Goal: Task Accomplishment & Management: Use online tool/utility

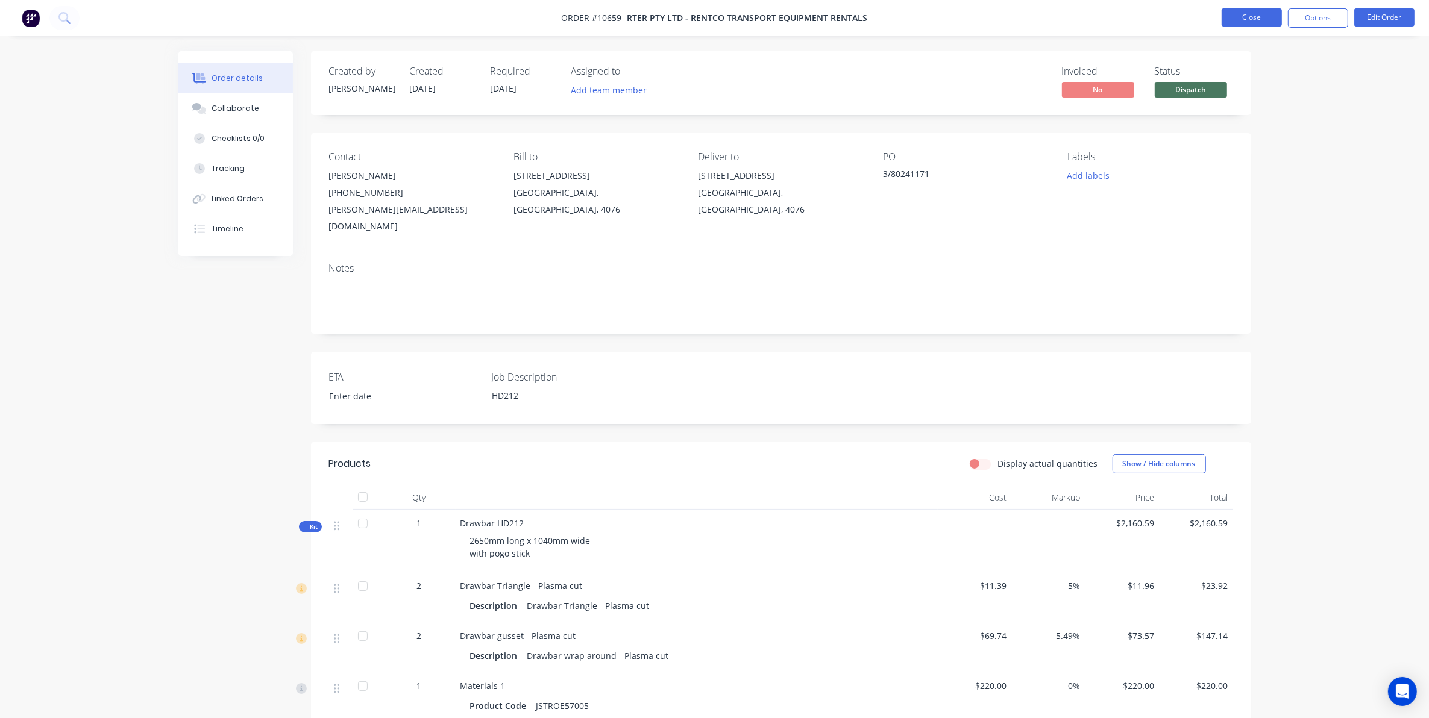
click at [1224, 19] on button "Close" at bounding box center [1251, 17] width 60 height 18
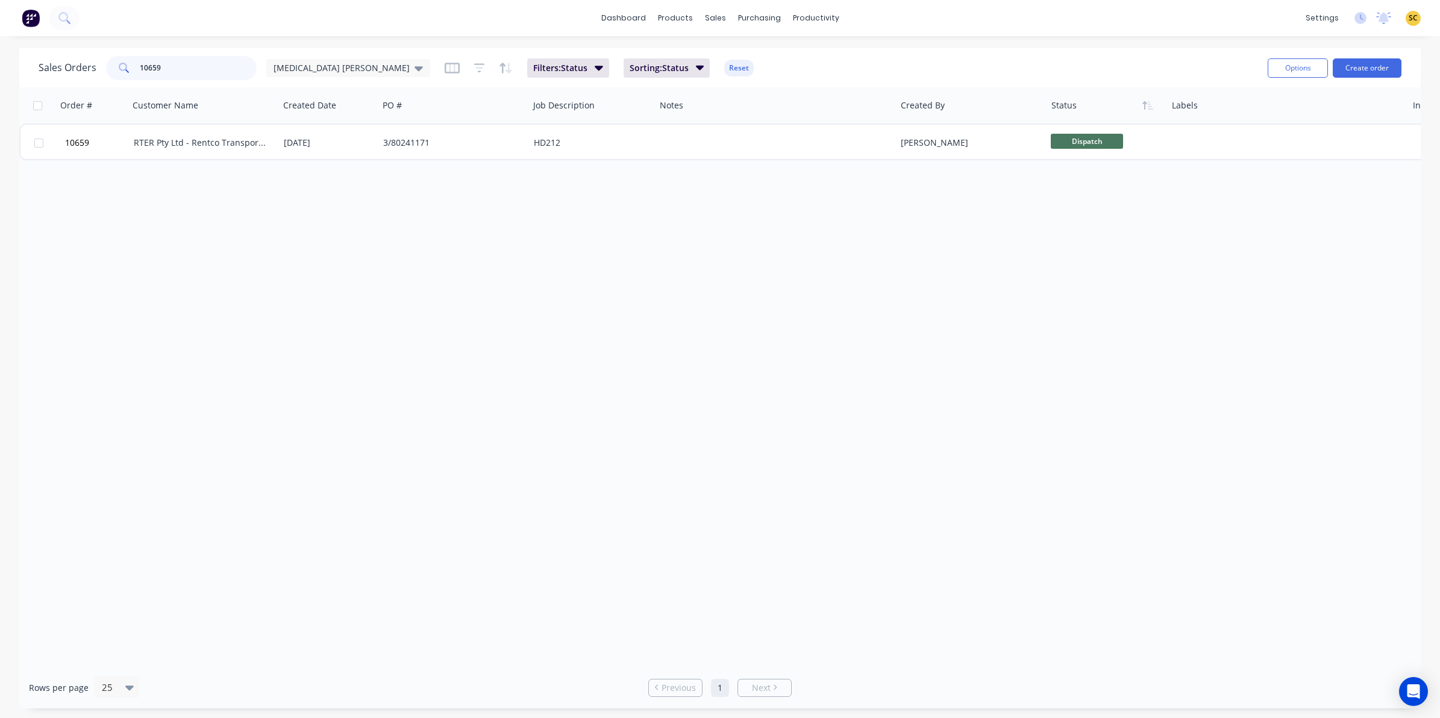
drag, startPoint x: 175, startPoint y: 65, endPoint x: 119, endPoint y: 55, distance: 57.0
click at [119, 55] on div "Sales Orders 10659 Egg Donor Mumma Filters: Status Sorting: Status Reset" at bounding box center [649, 68] width 1220 height 30
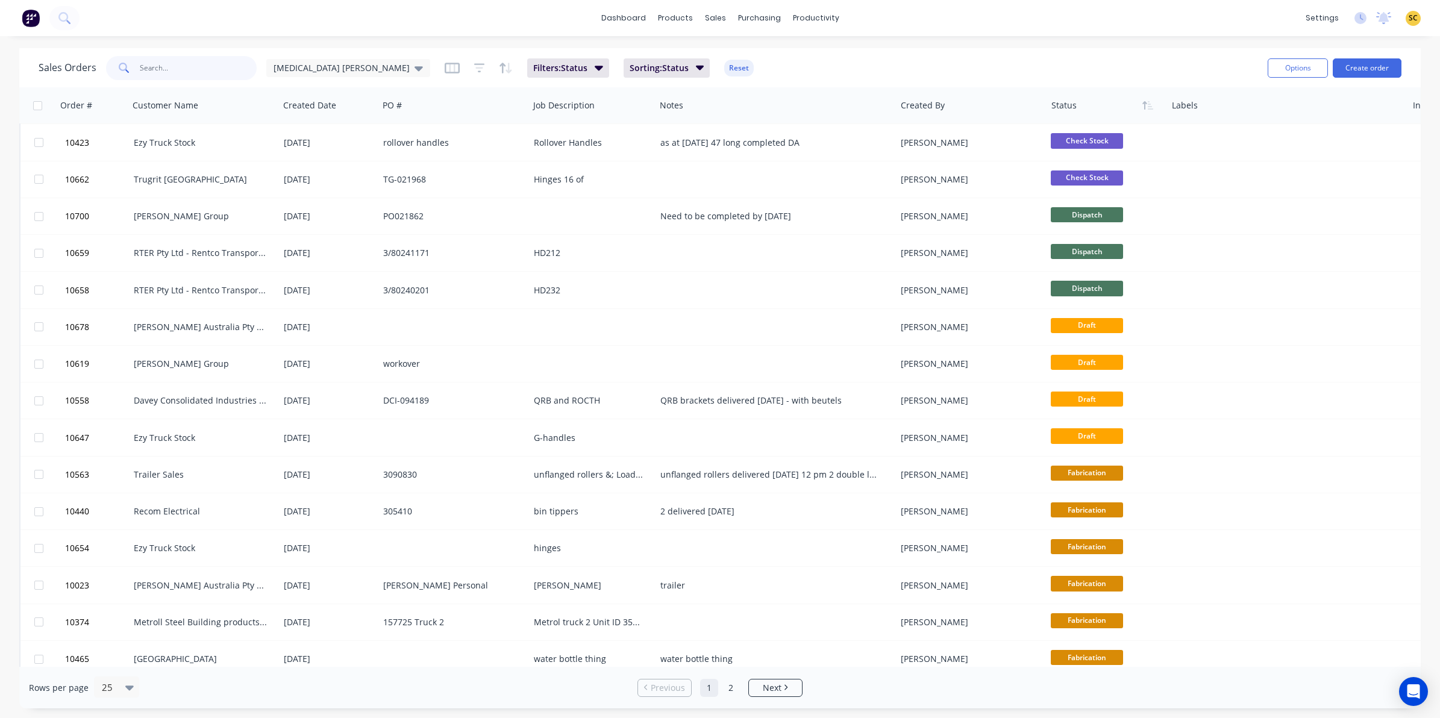
scroll to position [384, 0]
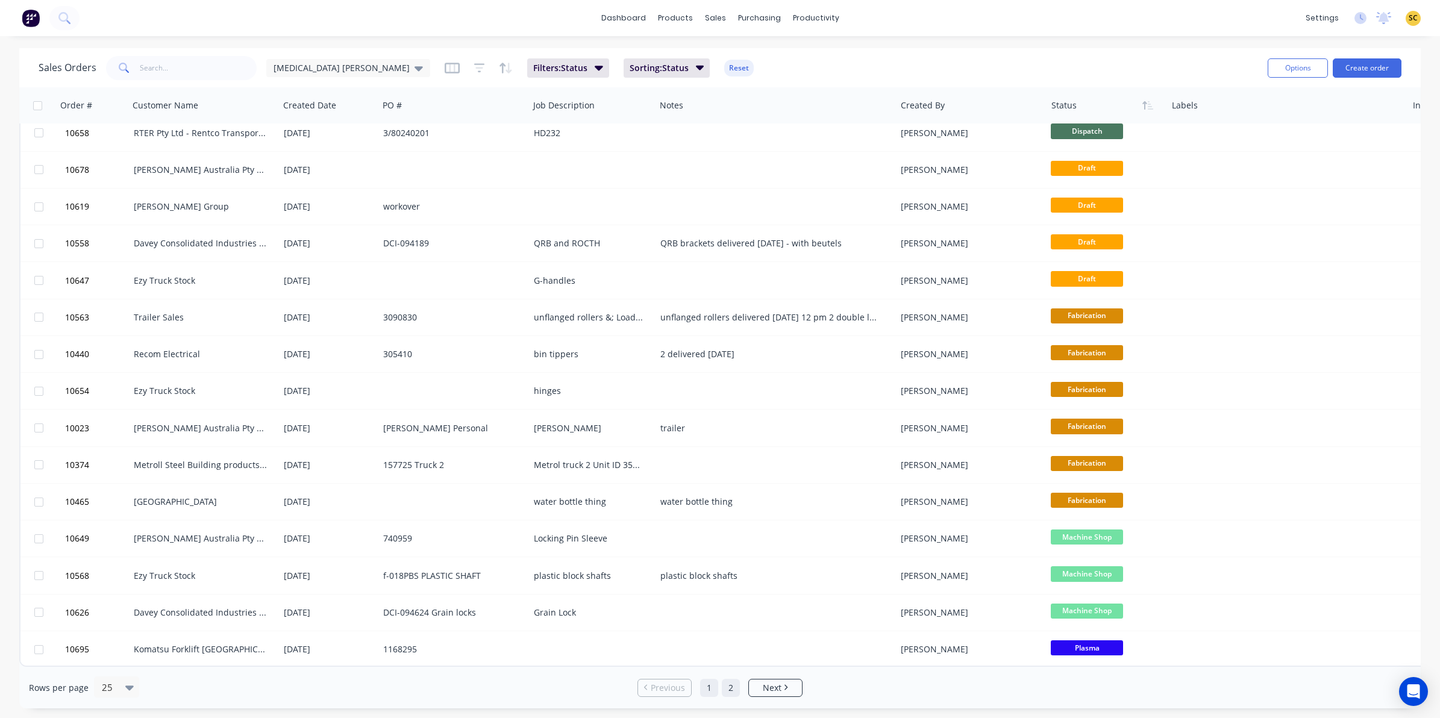
click at [722, 687] on link "2" at bounding box center [731, 688] width 18 height 18
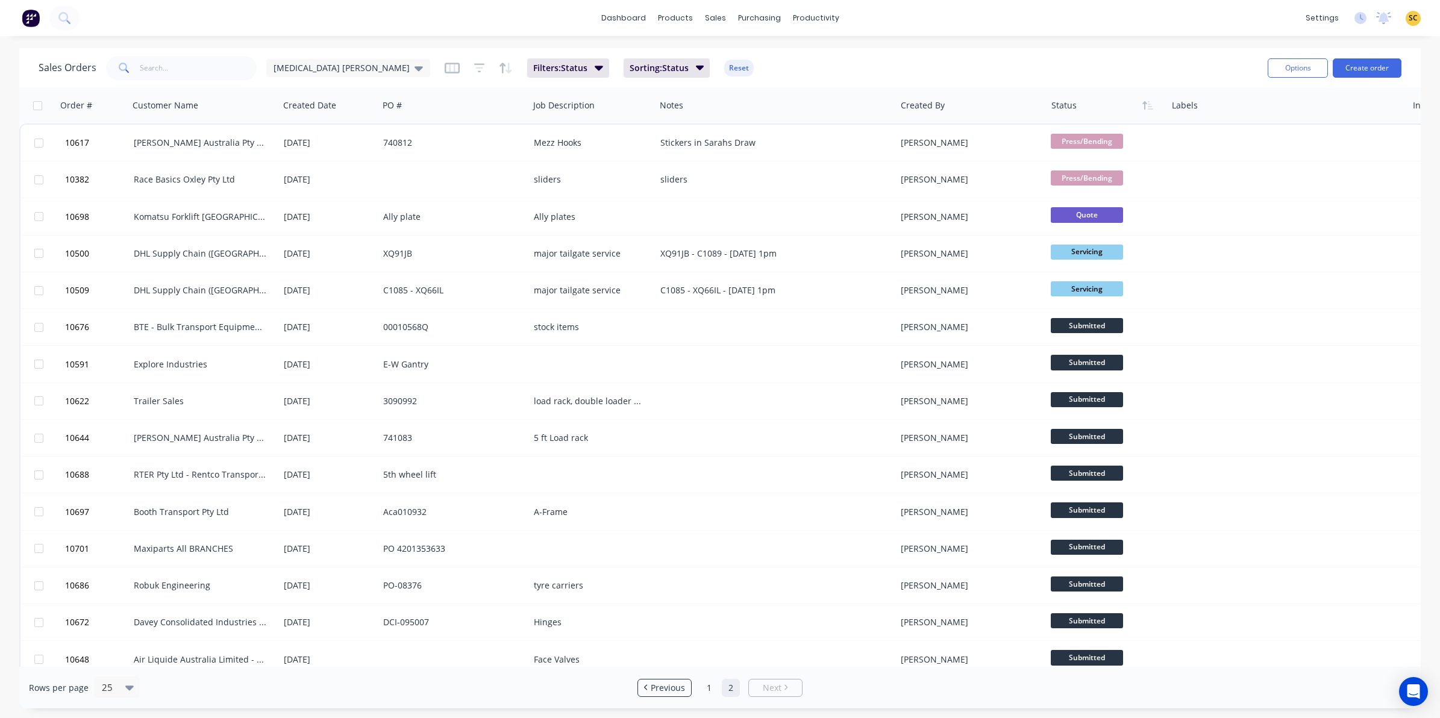
click at [730, 690] on link "2" at bounding box center [731, 688] width 18 height 18
click at [707, 687] on link "1" at bounding box center [709, 688] width 18 height 18
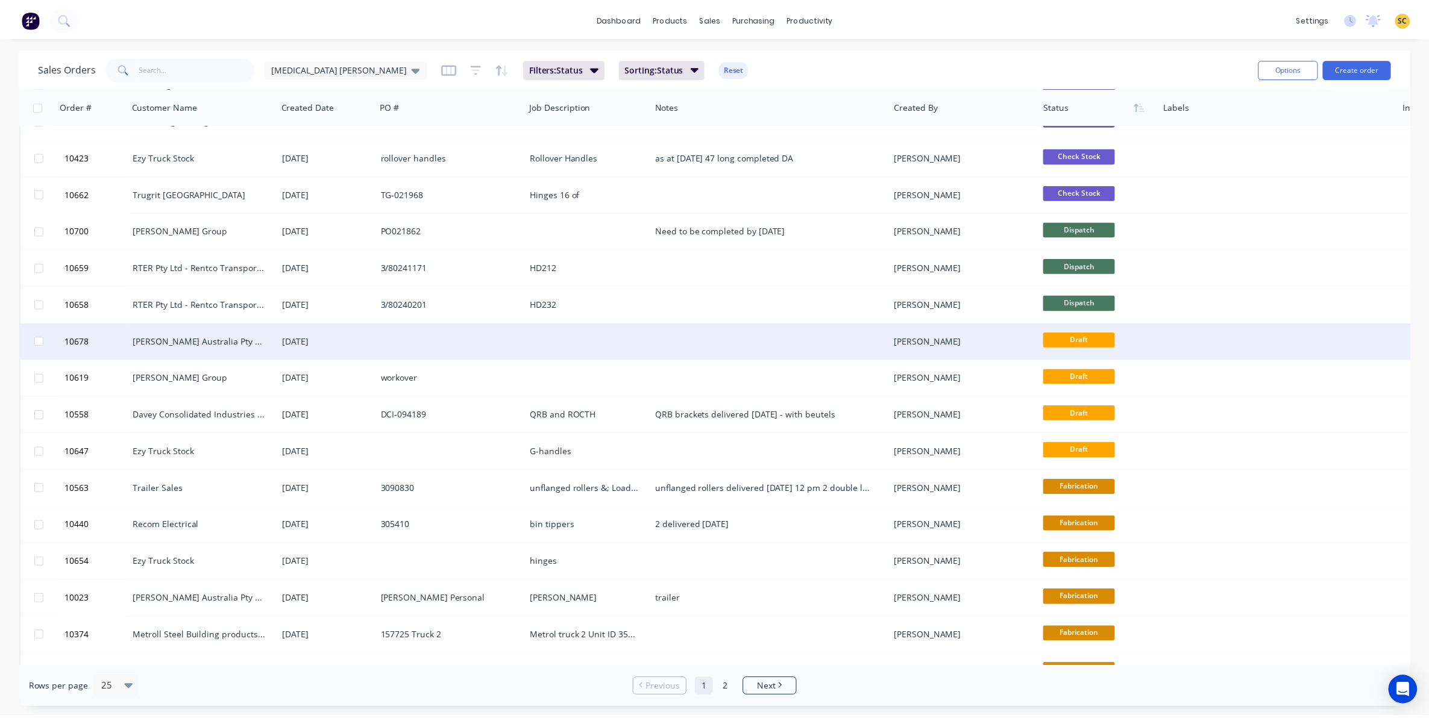
scroll to position [234, 0]
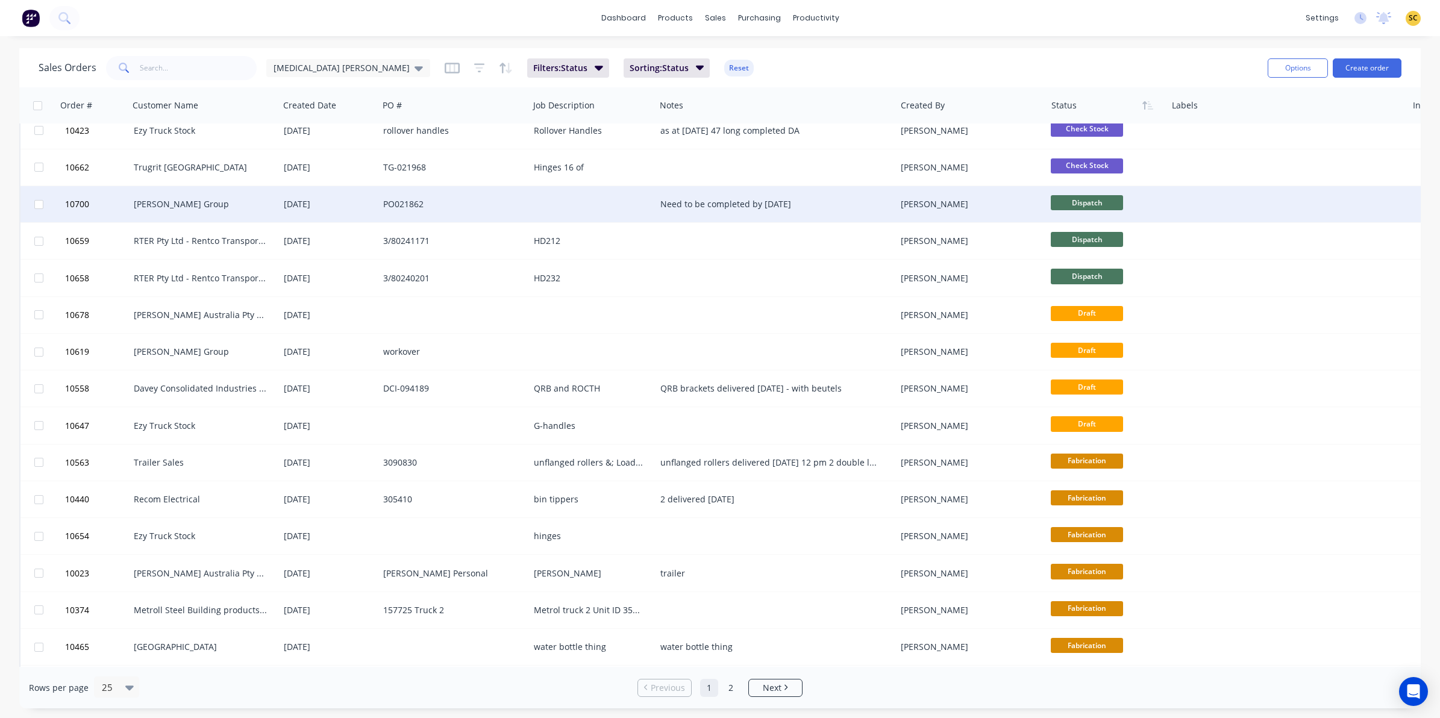
click at [811, 203] on div "Need to be completed by 30/08/25" at bounding box center [769, 204] width 219 height 12
click at [952, 195] on div "[PERSON_NAME]" at bounding box center [971, 204] width 151 height 36
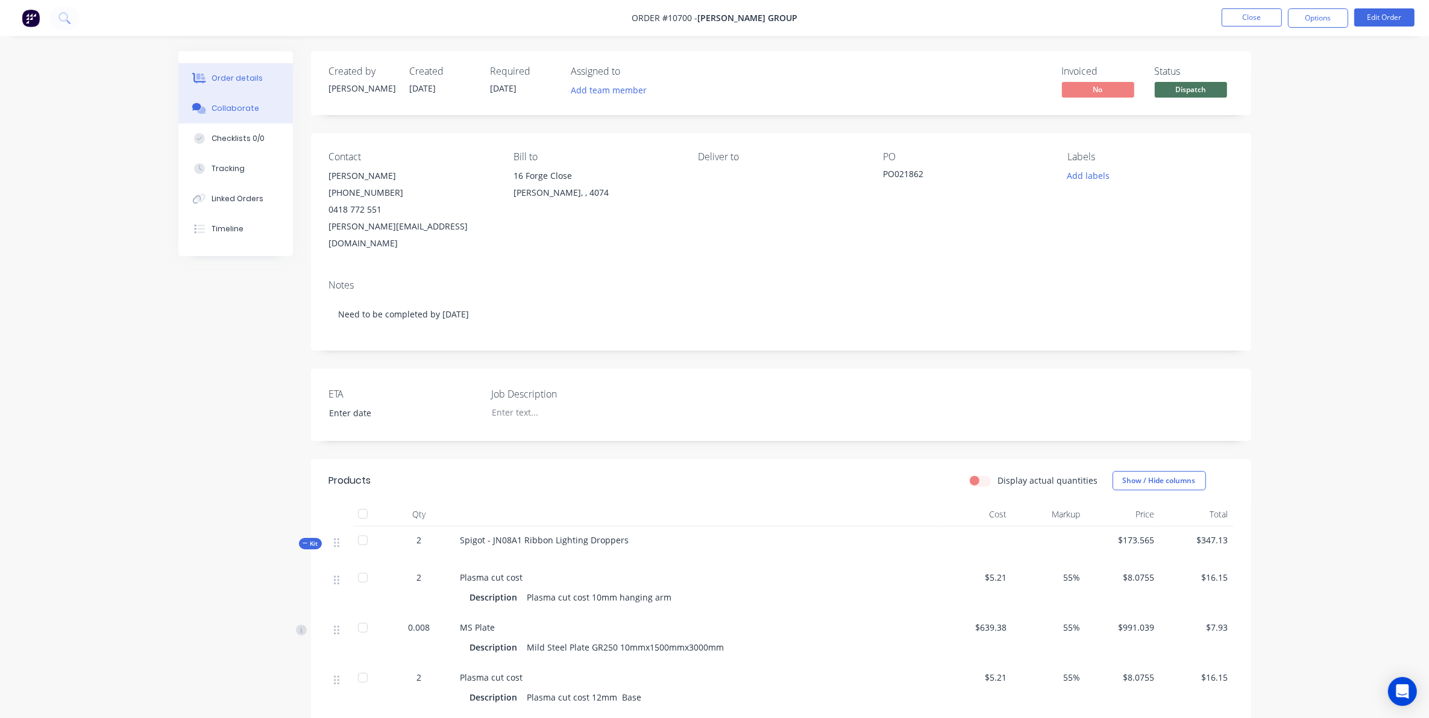
click at [200, 99] on button "Collaborate" at bounding box center [235, 108] width 114 height 30
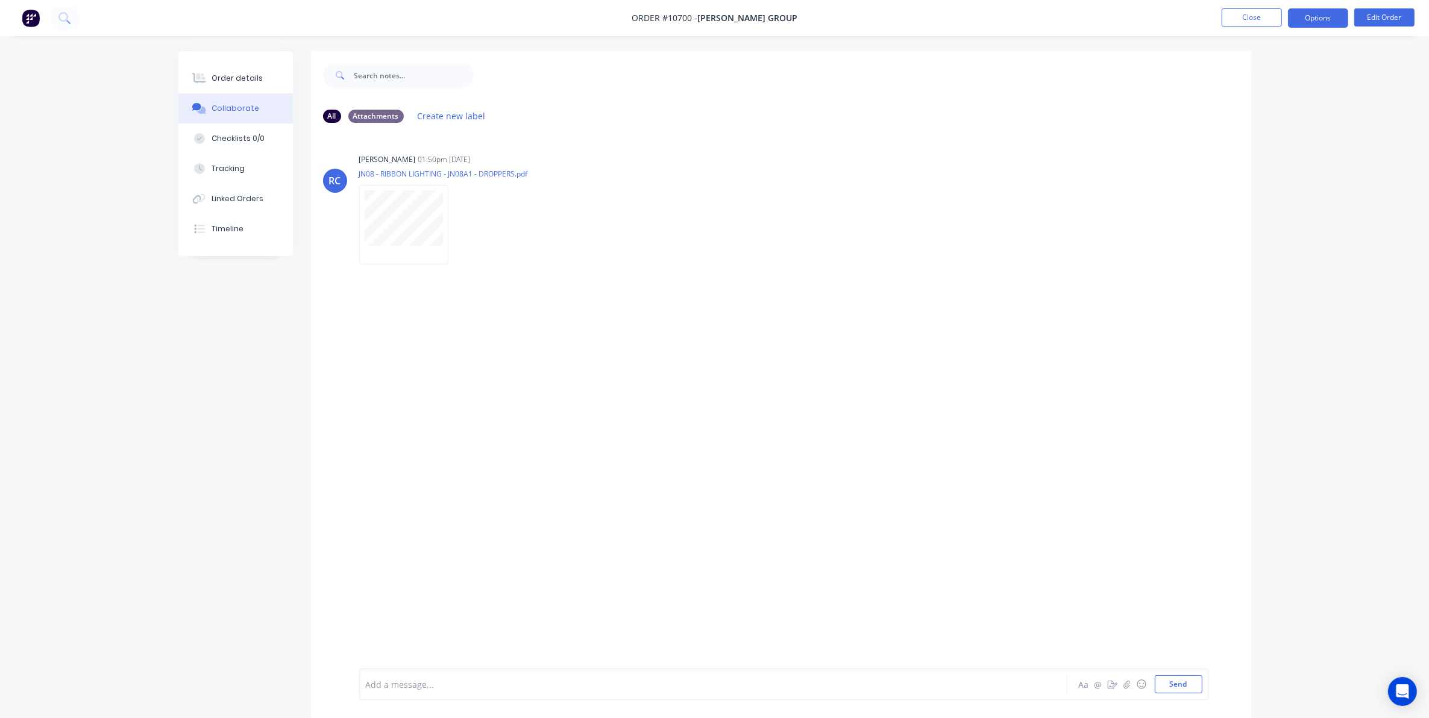
click at [1326, 22] on button "Options" at bounding box center [1318, 17] width 60 height 19
click at [1279, 167] on div "Delivery Docket" at bounding box center [1281, 169] width 111 height 17
click at [1264, 146] on div "Custom" at bounding box center [1281, 145] width 111 height 17
click at [1329, 21] on button "Options" at bounding box center [1318, 17] width 60 height 19
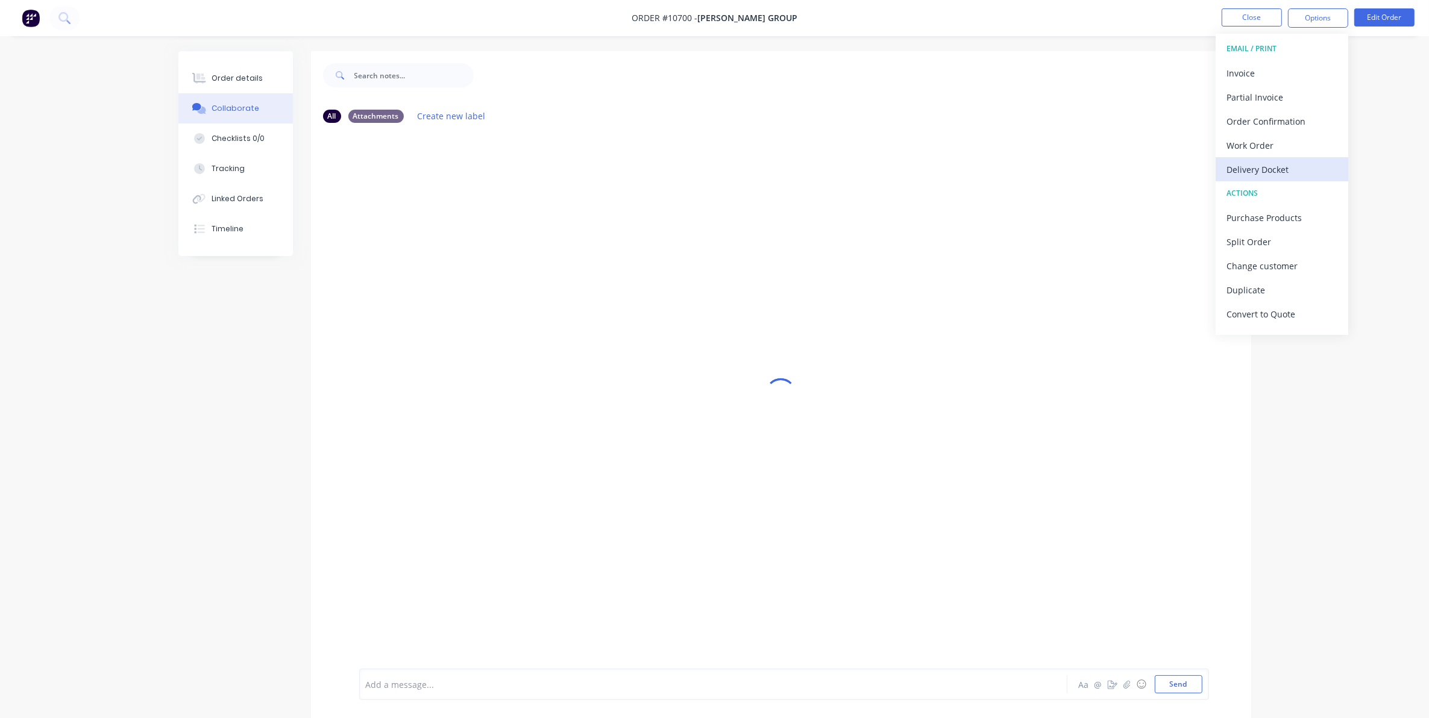
click at [1285, 169] on div "Delivery Docket" at bounding box center [1281, 169] width 111 height 17
click at [1272, 151] on div "Custom" at bounding box center [1281, 145] width 111 height 17
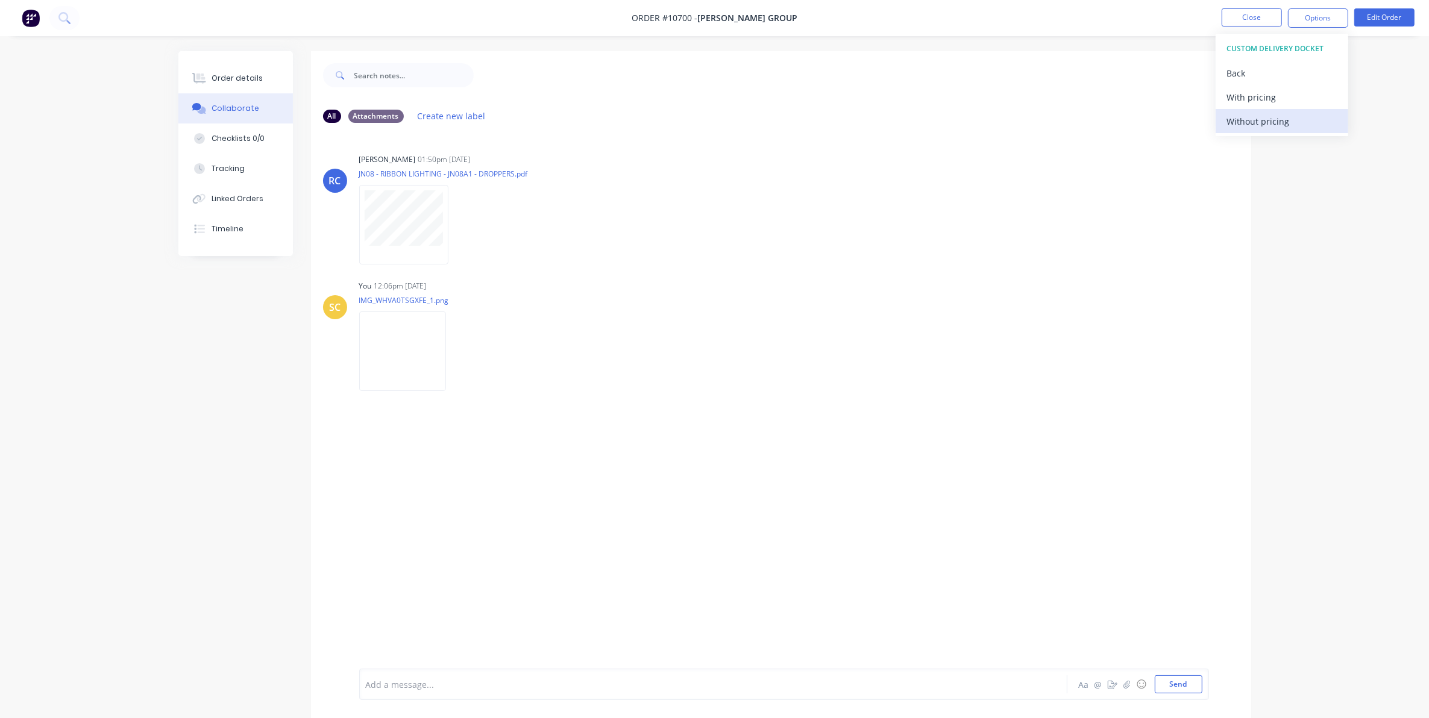
click at [1260, 130] on button "Without pricing" at bounding box center [1281, 121] width 133 height 24
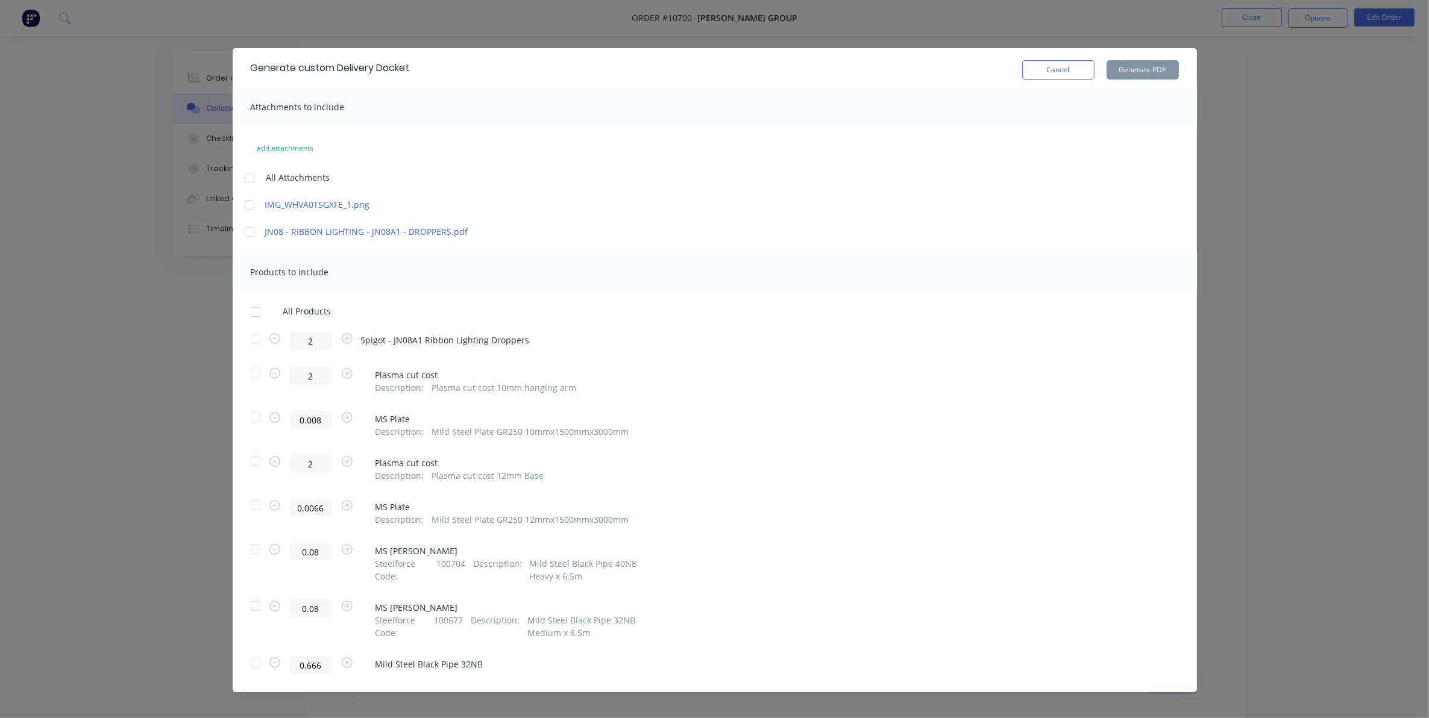
click at [245, 203] on div at bounding box center [249, 205] width 24 height 24
click at [250, 337] on div at bounding box center [255, 339] width 24 height 24
click at [1146, 70] on button "Generate PDF" at bounding box center [1142, 69] width 72 height 19
click at [1050, 67] on button "Cancel" at bounding box center [1058, 69] width 72 height 19
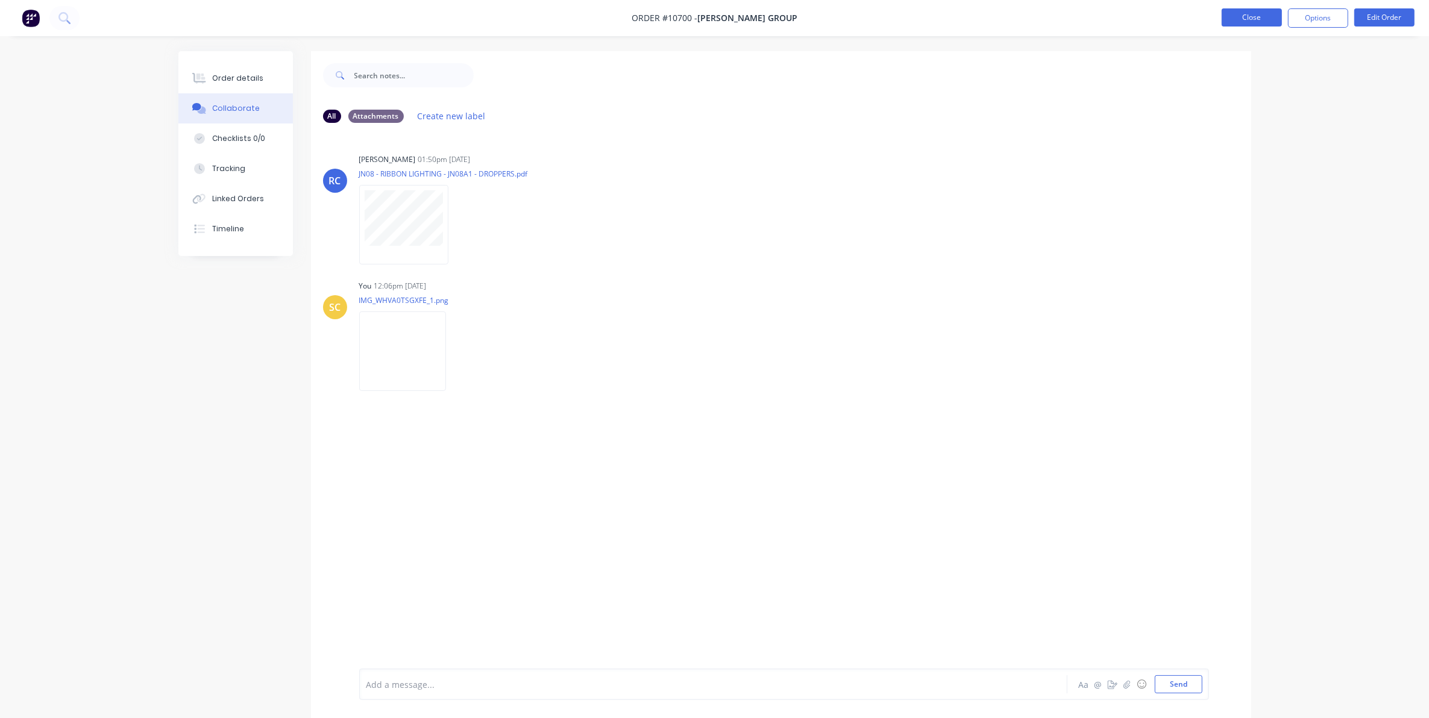
click at [1259, 12] on button "Close" at bounding box center [1251, 17] width 60 height 18
